Goal: Task Accomplishment & Management: Manage account settings

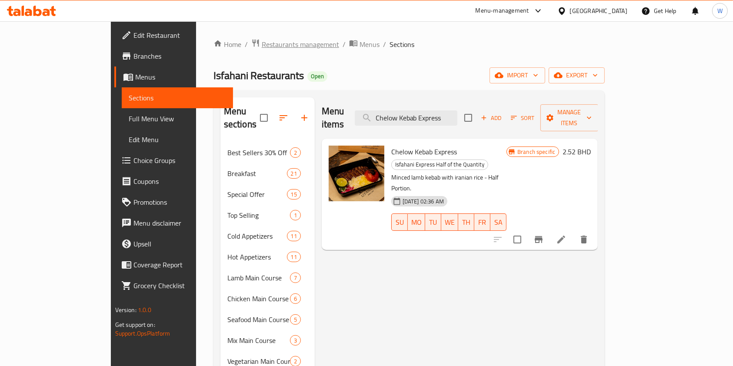
click at [262, 46] on span "Restaurants management" at bounding box center [300, 44] width 77 height 10
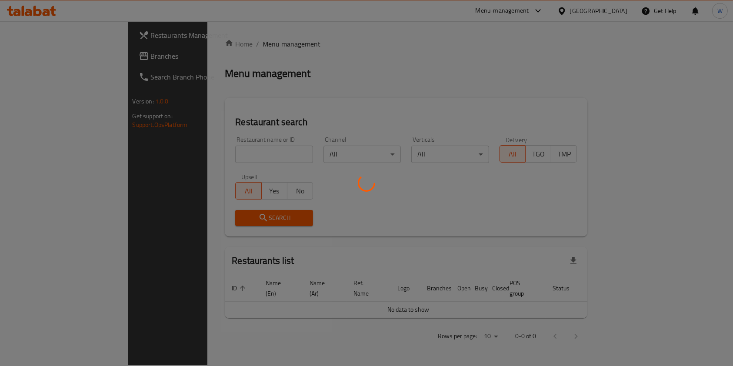
click at [226, 150] on div at bounding box center [366, 183] width 733 height 366
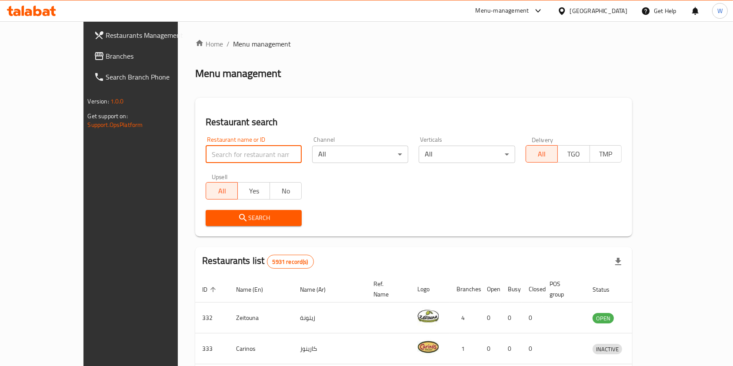
click at [227, 149] on input "search" at bounding box center [254, 154] width 96 height 17
paste input "burger 2 go"
type input "burger 2 go"
click button "Search" at bounding box center [254, 218] width 96 height 16
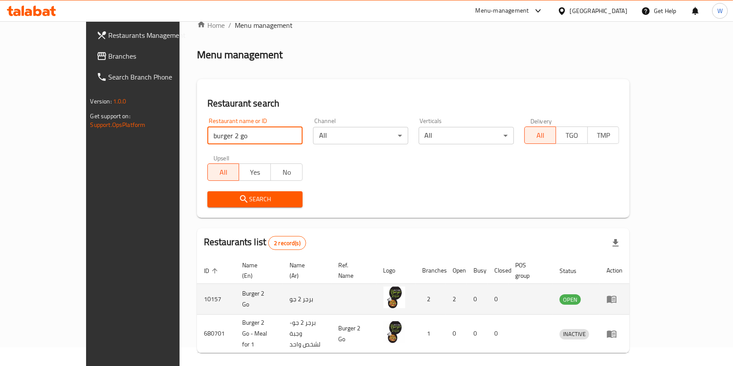
scroll to position [35, 0]
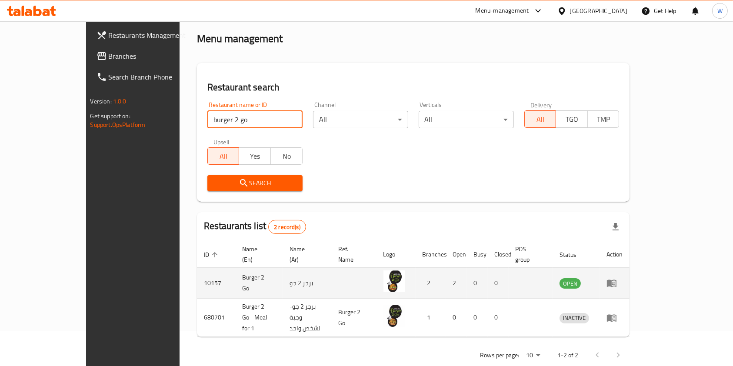
click at [617, 278] on icon "enhanced table" at bounding box center [611, 283] width 10 height 10
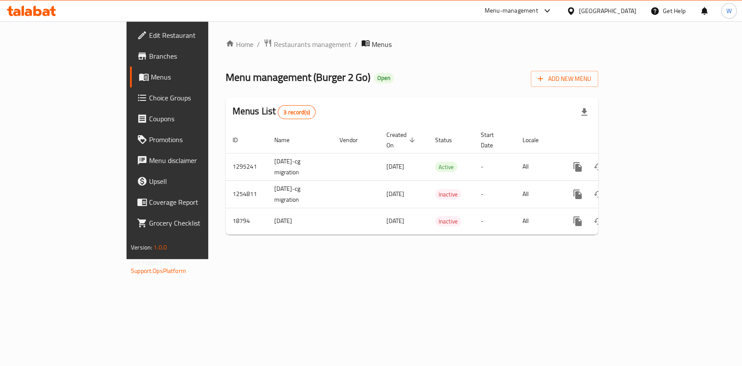
drag, startPoint x: 60, startPoint y: 83, endPoint x: 77, endPoint y: 78, distance: 17.5
click at [130, 83] on link "Menus" at bounding box center [190, 76] width 120 height 21
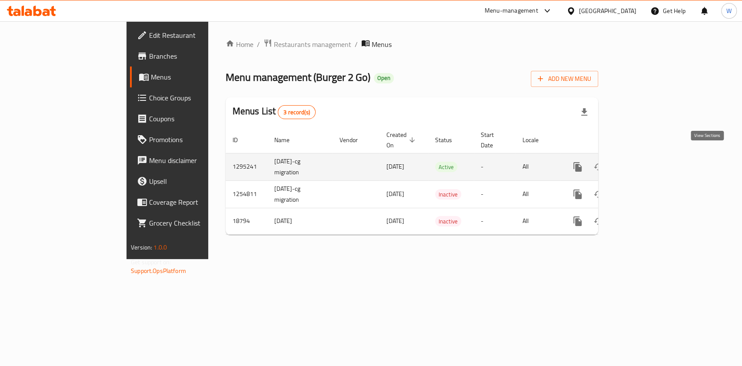
click at [645, 162] on icon "enhanced table" at bounding box center [640, 167] width 10 height 10
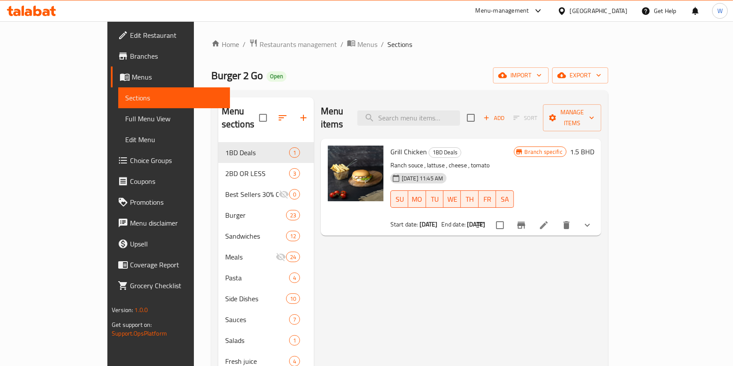
click at [111, 50] on link "Branches" at bounding box center [170, 56] width 119 height 21
